Goal: Navigation & Orientation: Understand site structure

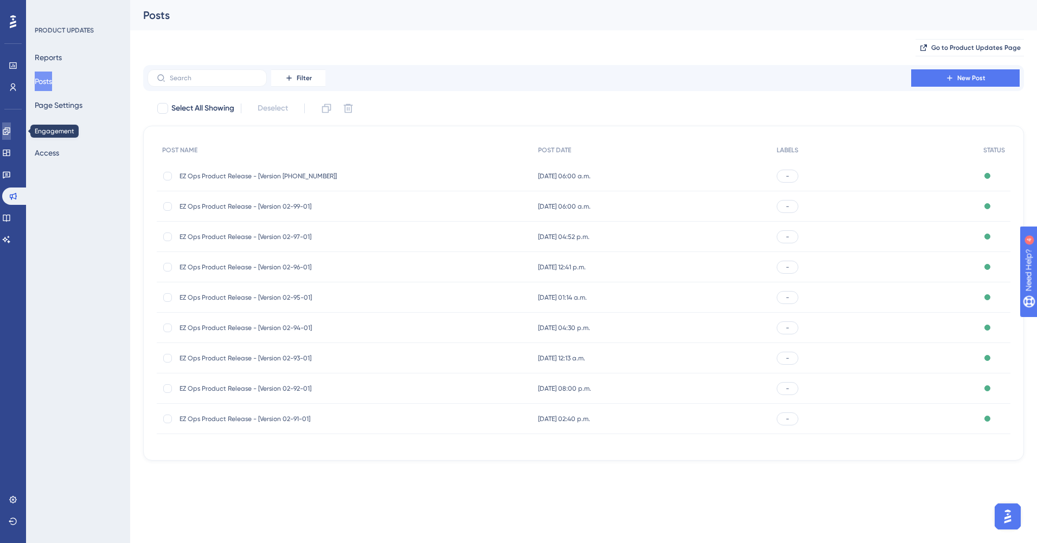
click at [11, 127] on icon at bounding box center [6, 131] width 9 height 9
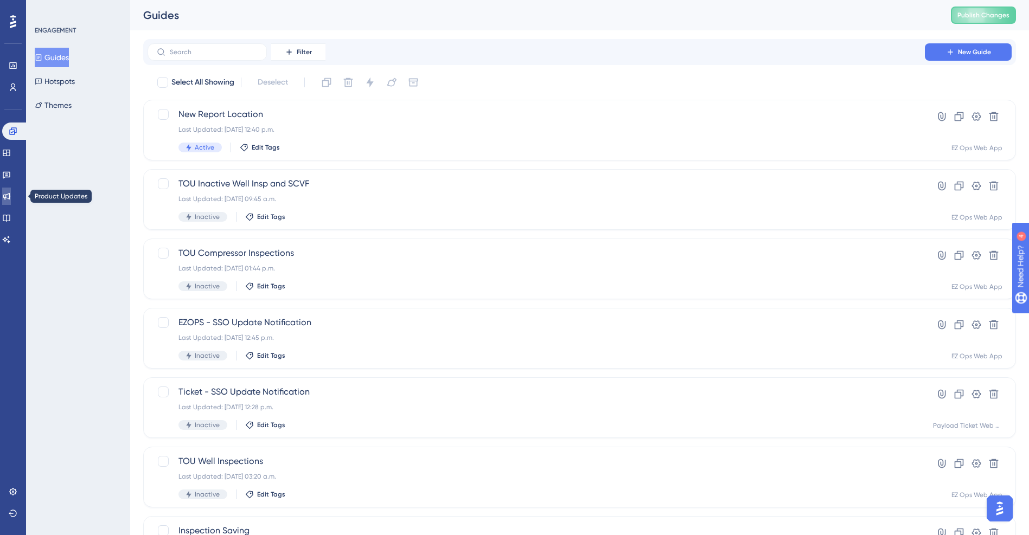
click at [11, 197] on icon at bounding box center [6, 196] width 9 height 9
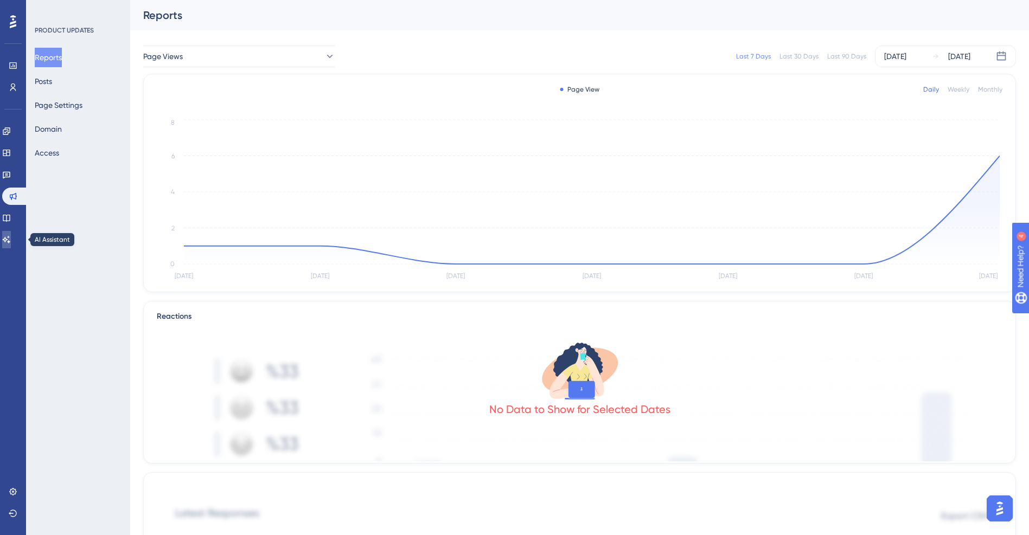
click at [11, 245] on link at bounding box center [6, 239] width 9 height 17
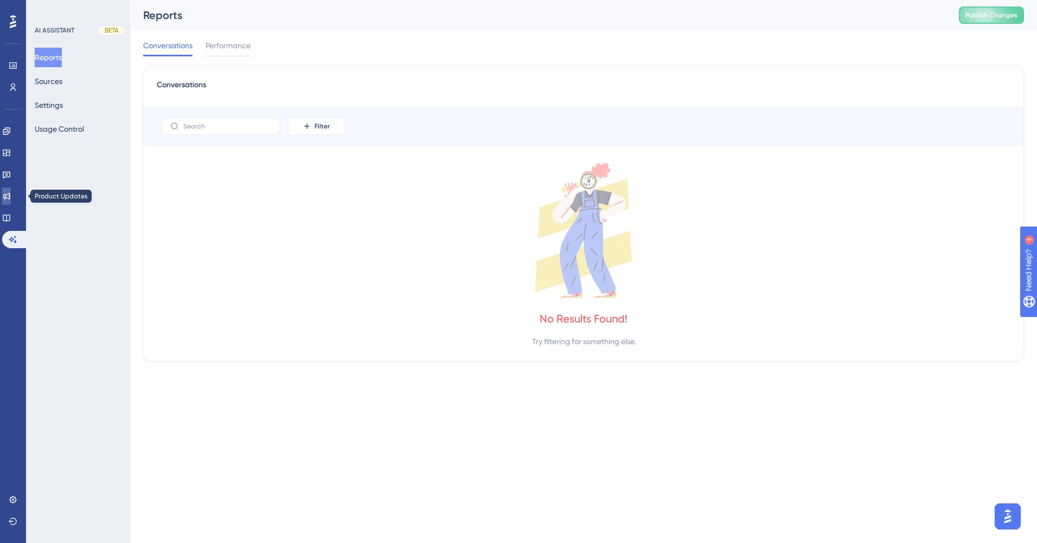
click at [11, 193] on icon at bounding box center [6, 196] width 9 height 9
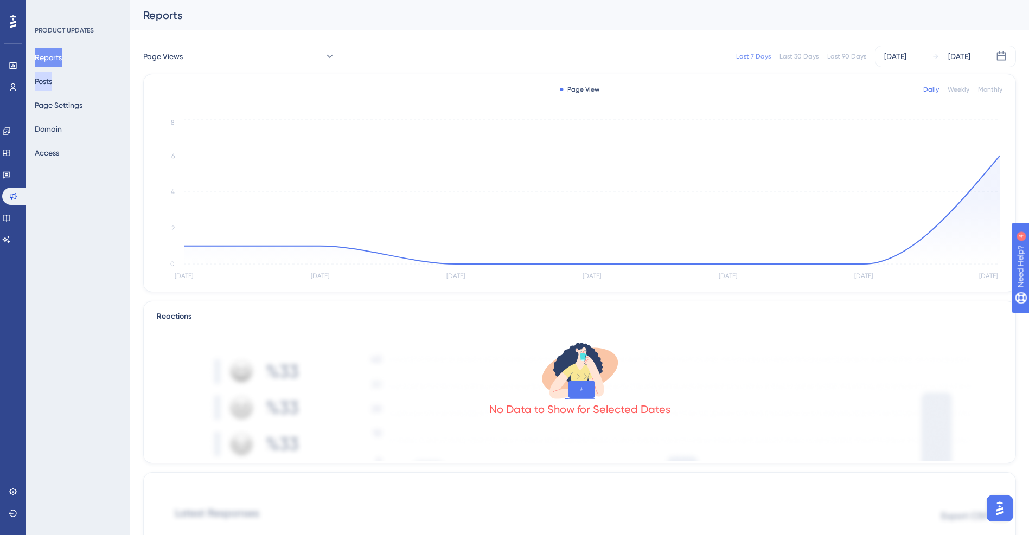
click at [52, 86] on button "Posts" at bounding box center [43, 82] width 17 height 20
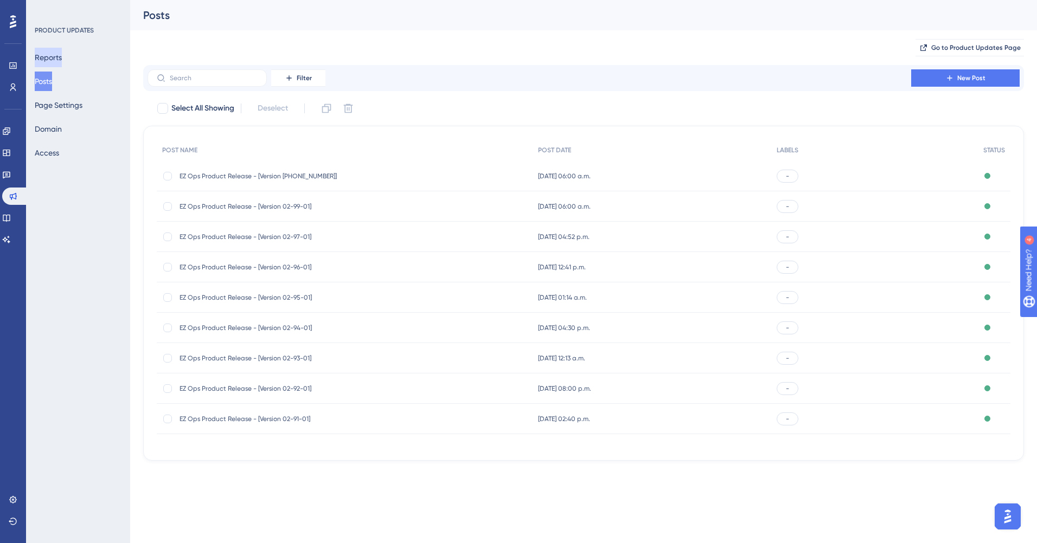
click at [57, 61] on button "Reports" at bounding box center [48, 58] width 27 height 20
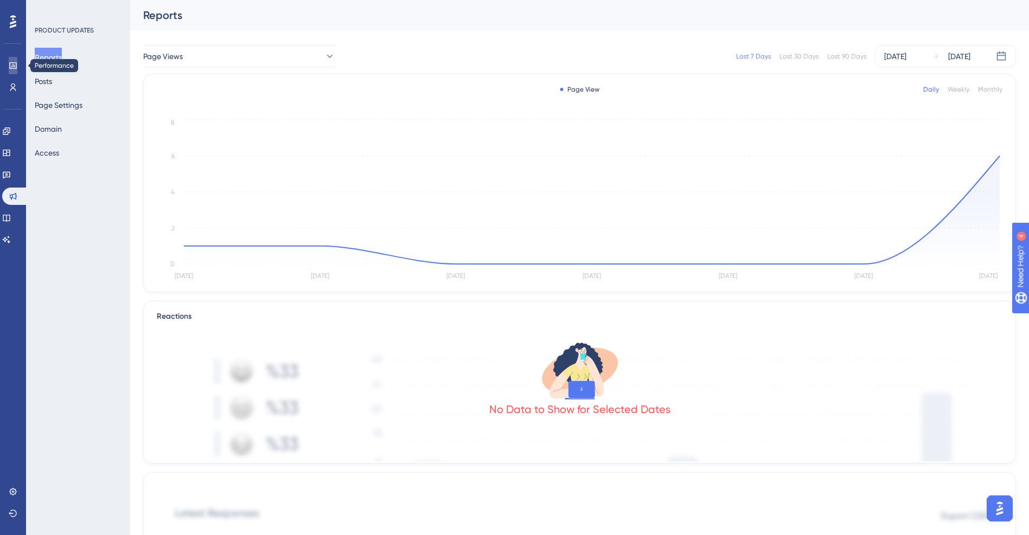
click at [11, 61] on icon at bounding box center [13, 65] width 9 height 9
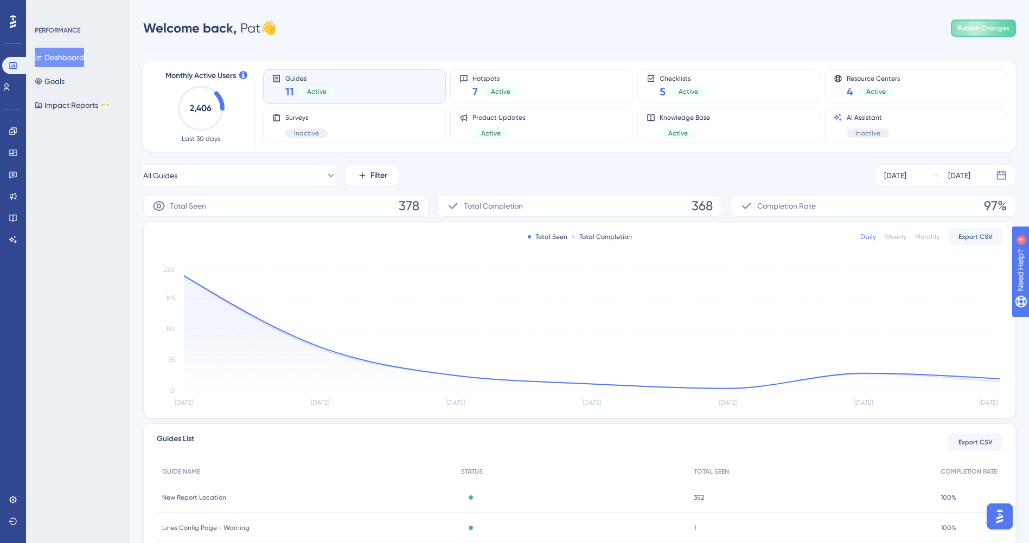
click at [69, 218] on div "PERFORMANCE Dashboard Goals Impact Reports BETA" at bounding box center [78, 271] width 104 height 543
click at [729, 20] on div "Welcome back, [PERSON_NAME] 👋 Publish Changes" at bounding box center [579, 28] width 873 height 22
